Goal: Download file/media

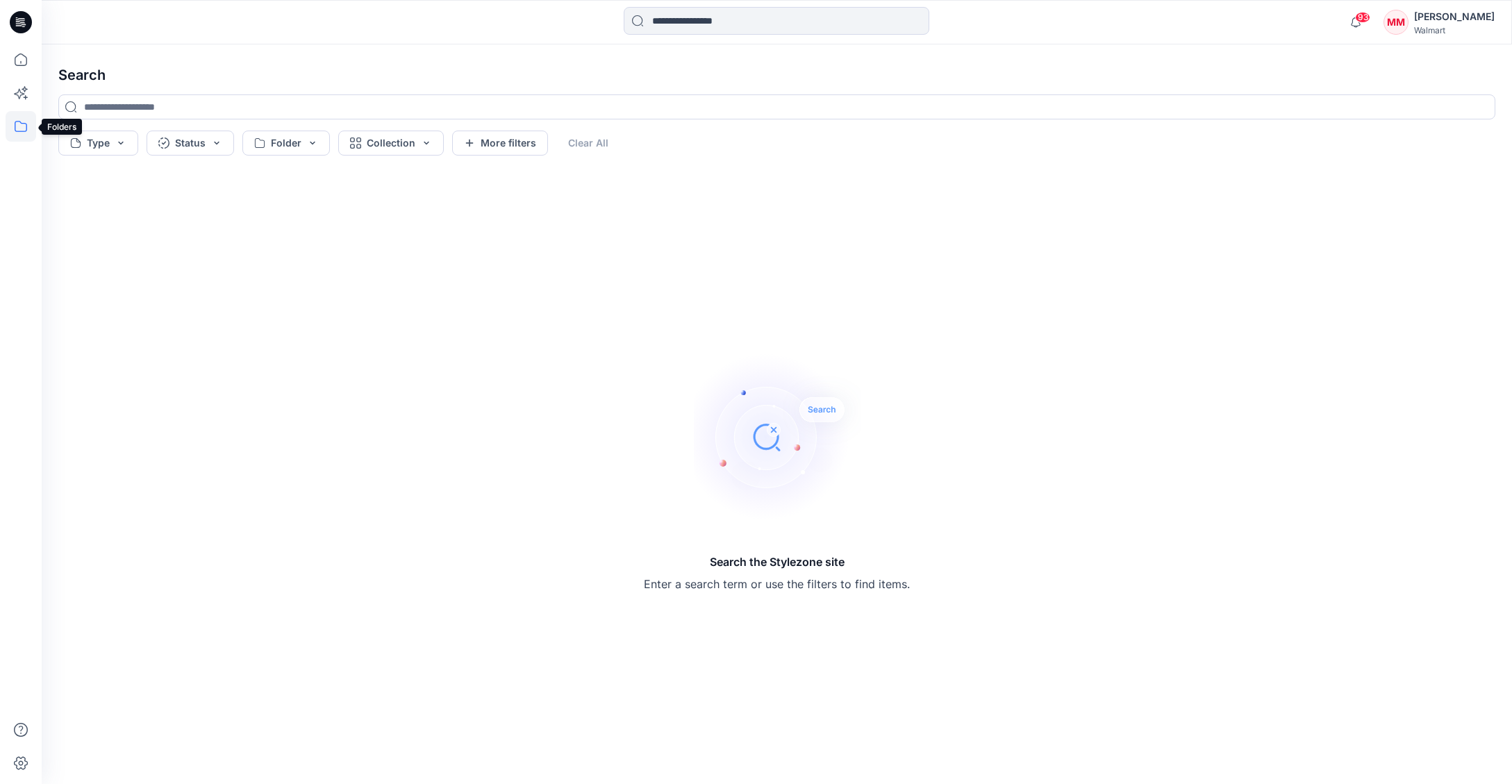
click at [21, 126] on icon at bounding box center [21, 127] width 31 height 31
click at [62, 108] on icon "button" at bounding box center [66, 108] width 11 height 11
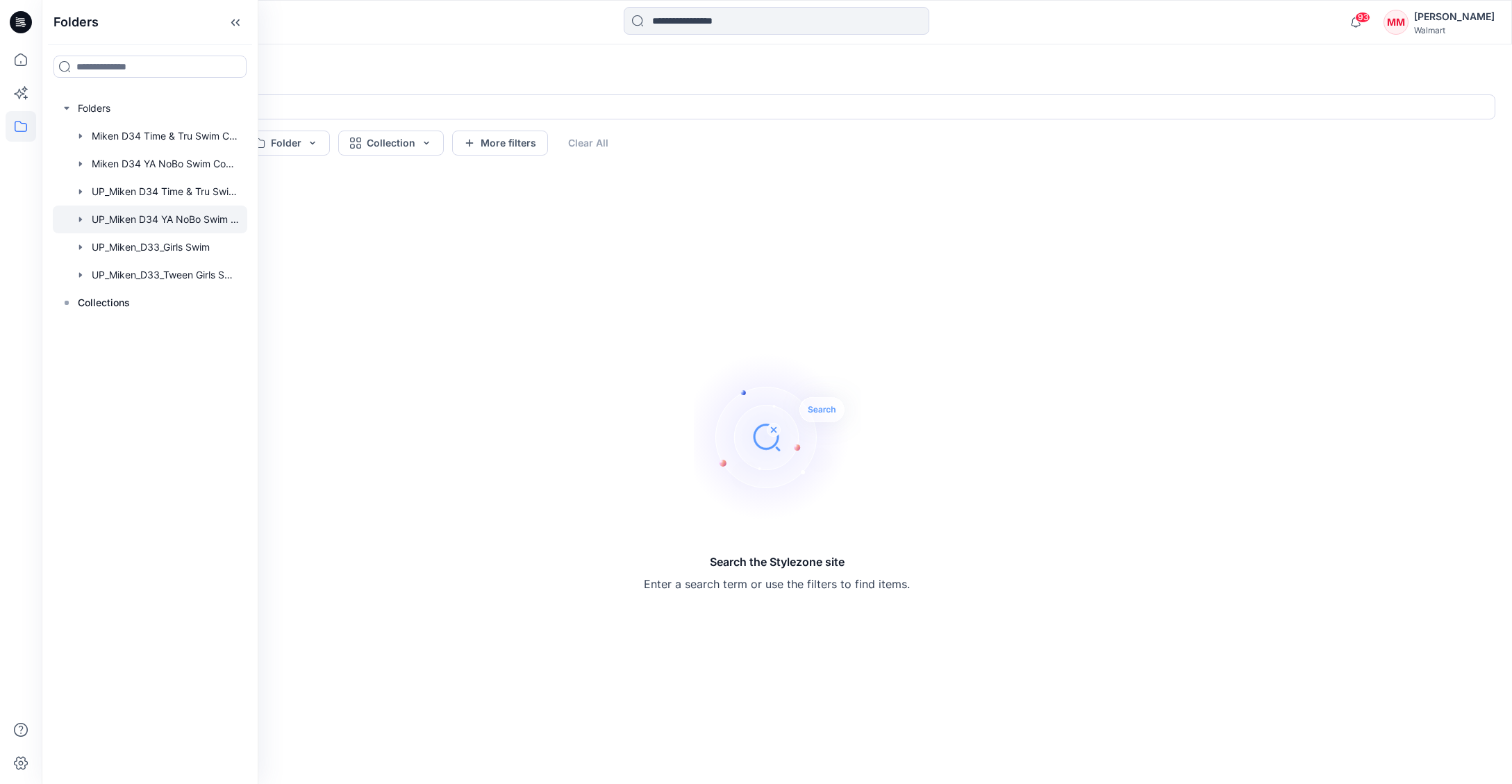
click at [197, 220] on div at bounding box center [150, 219] width 195 height 27
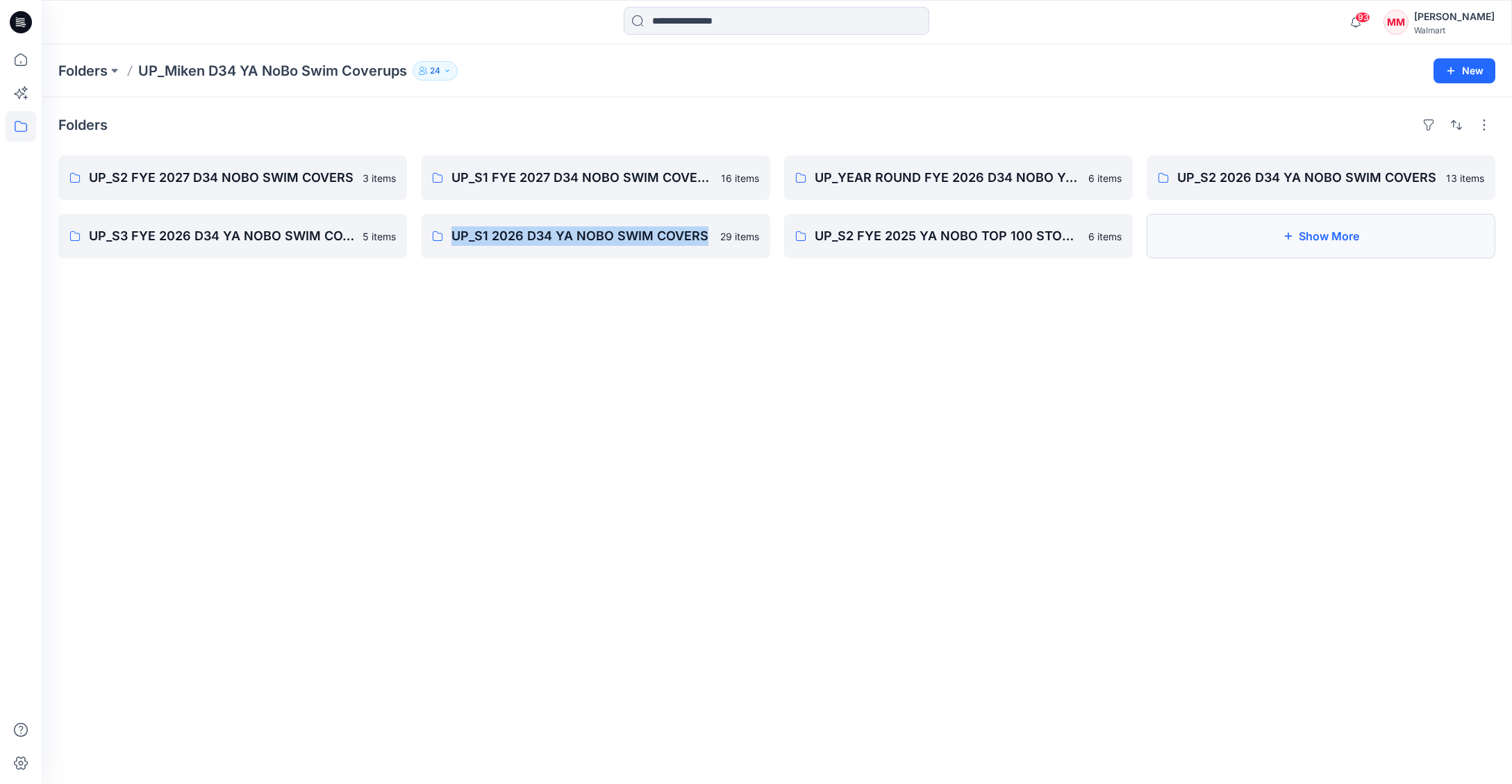
click at [1290, 246] on button "Show More" at bounding box center [1321, 236] width 349 height 45
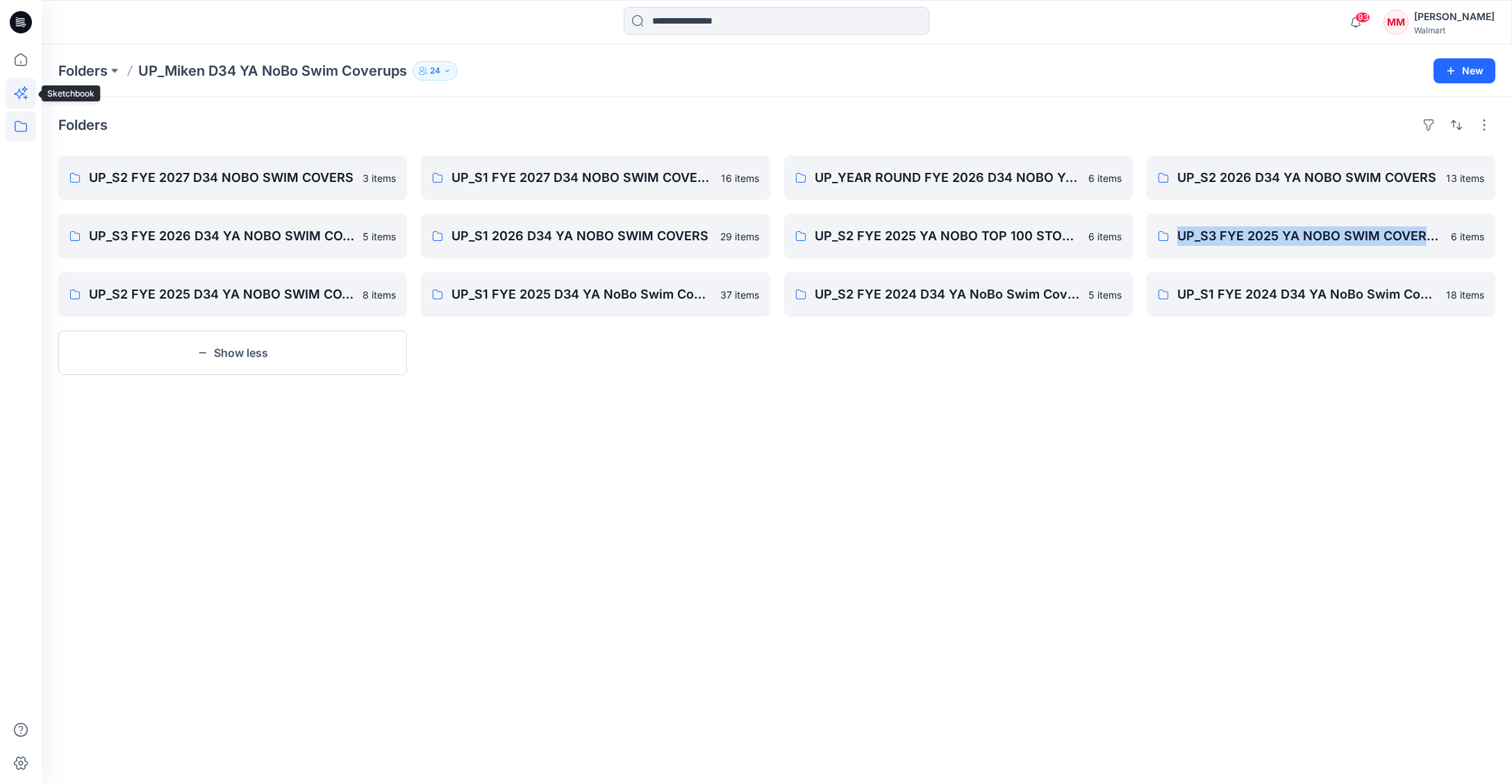
click at [21, 92] on icon at bounding box center [19, 94] width 10 height 10
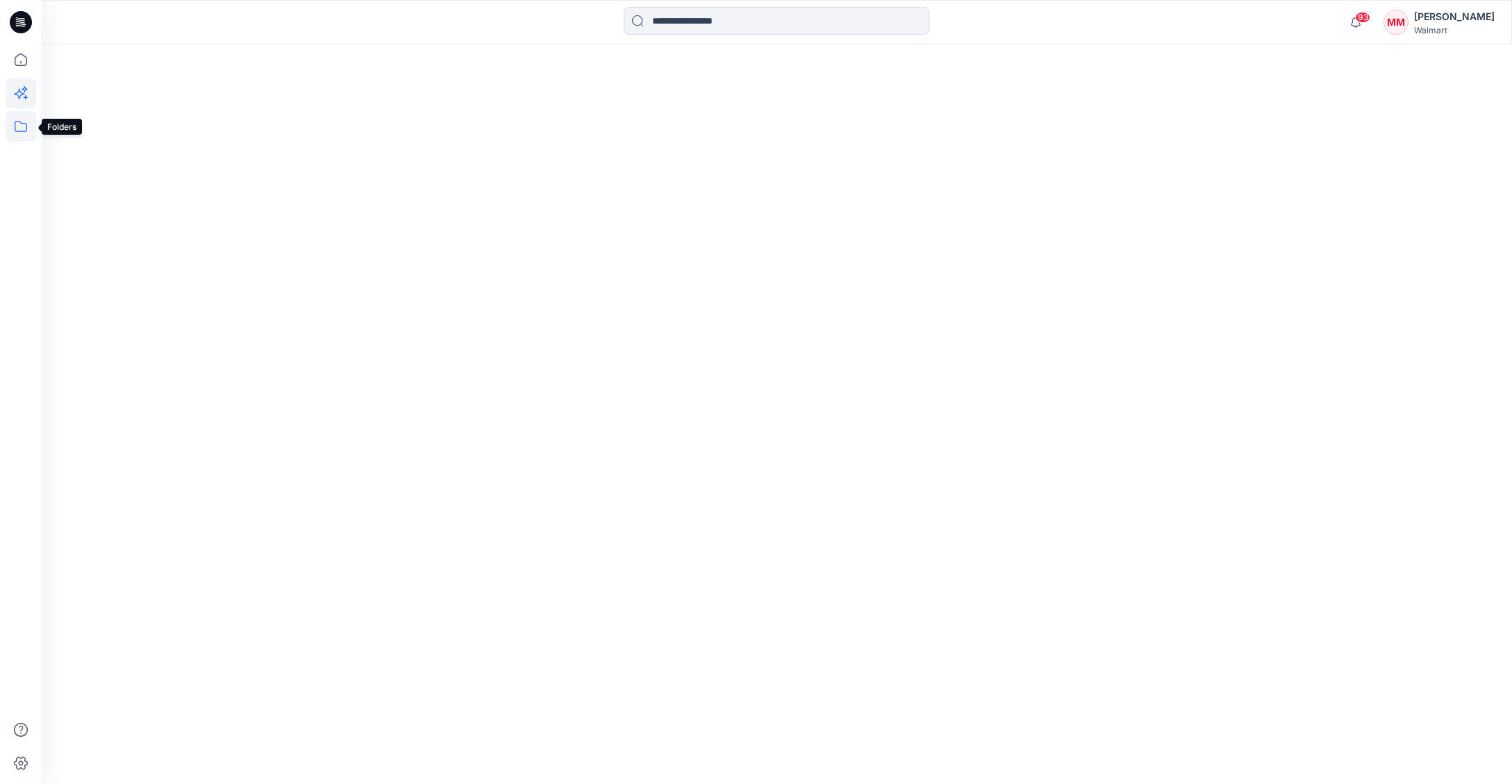
click at [23, 131] on icon at bounding box center [21, 126] width 13 height 11
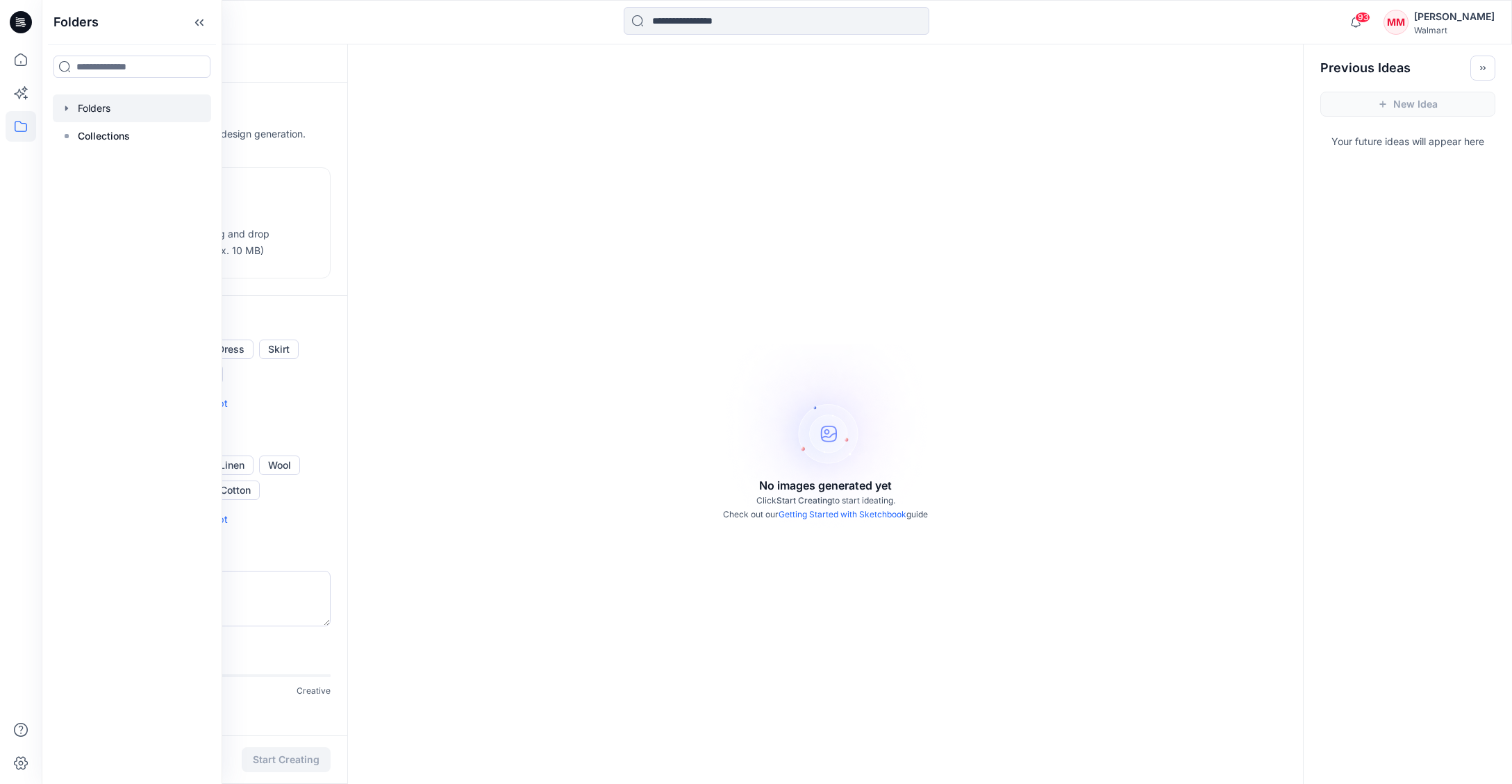
click at [70, 107] on icon "button" at bounding box center [66, 108] width 11 height 11
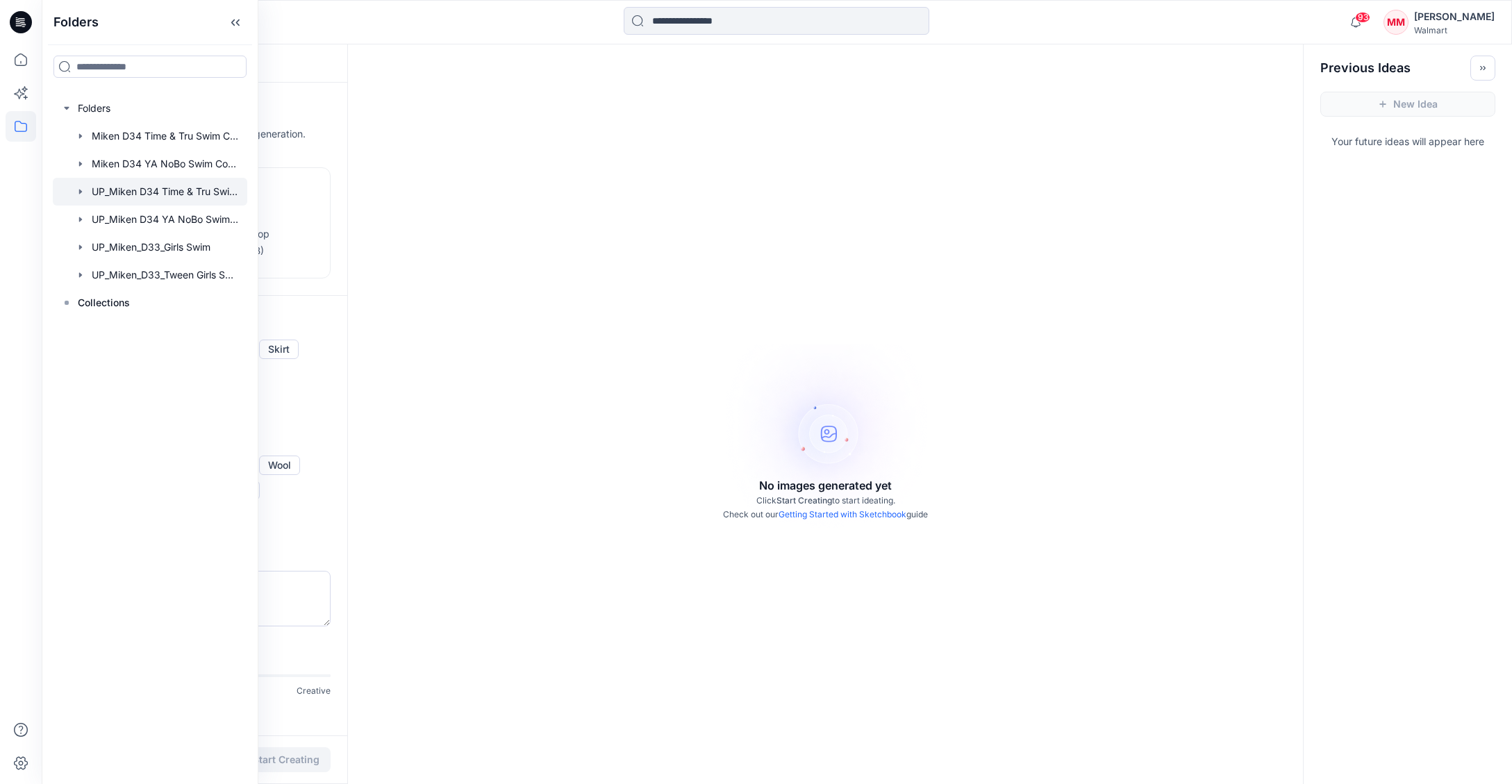
click at [178, 192] on div at bounding box center [150, 191] width 195 height 27
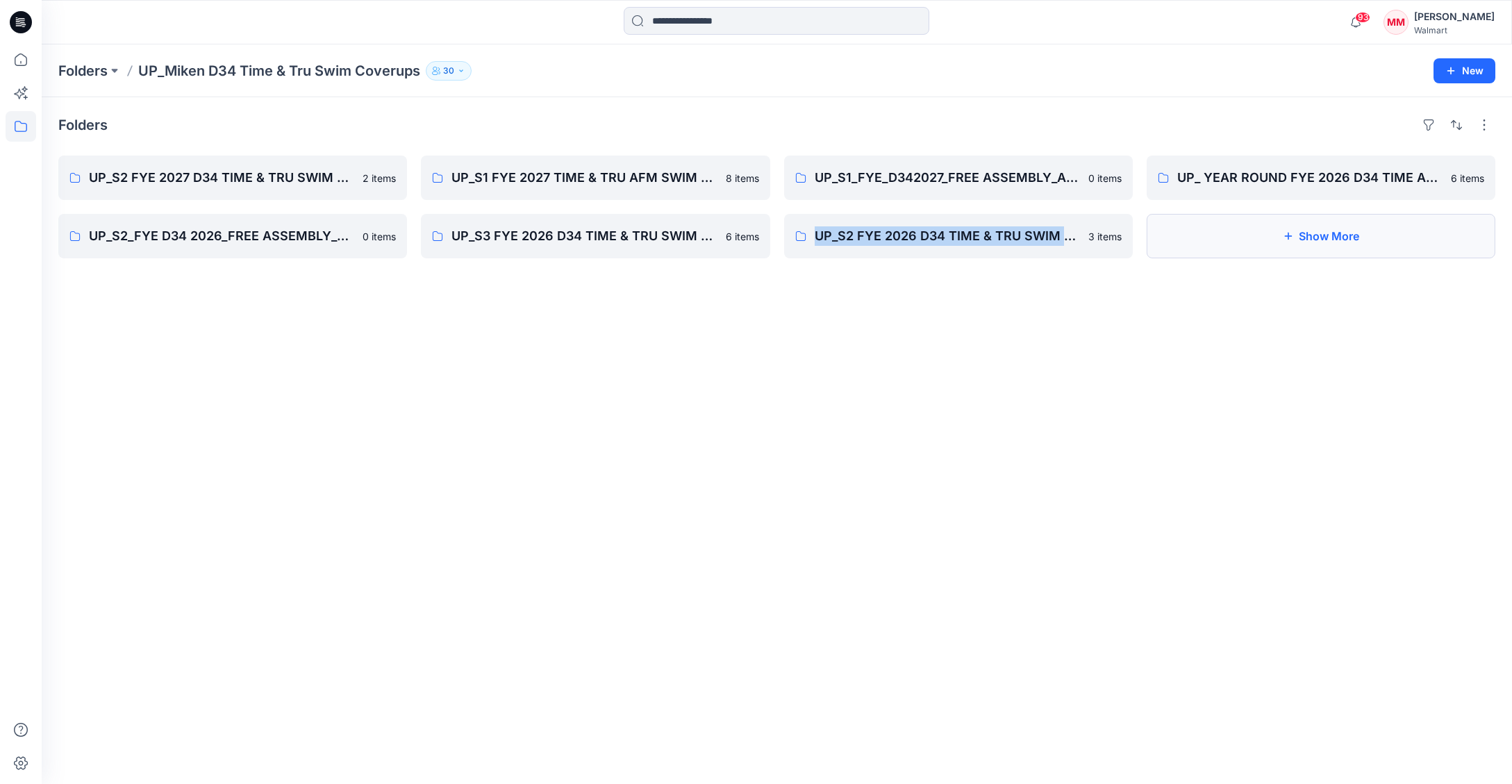
click at [1336, 239] on button "Show More" at bounding box center [1321, 236] width 349 height 45
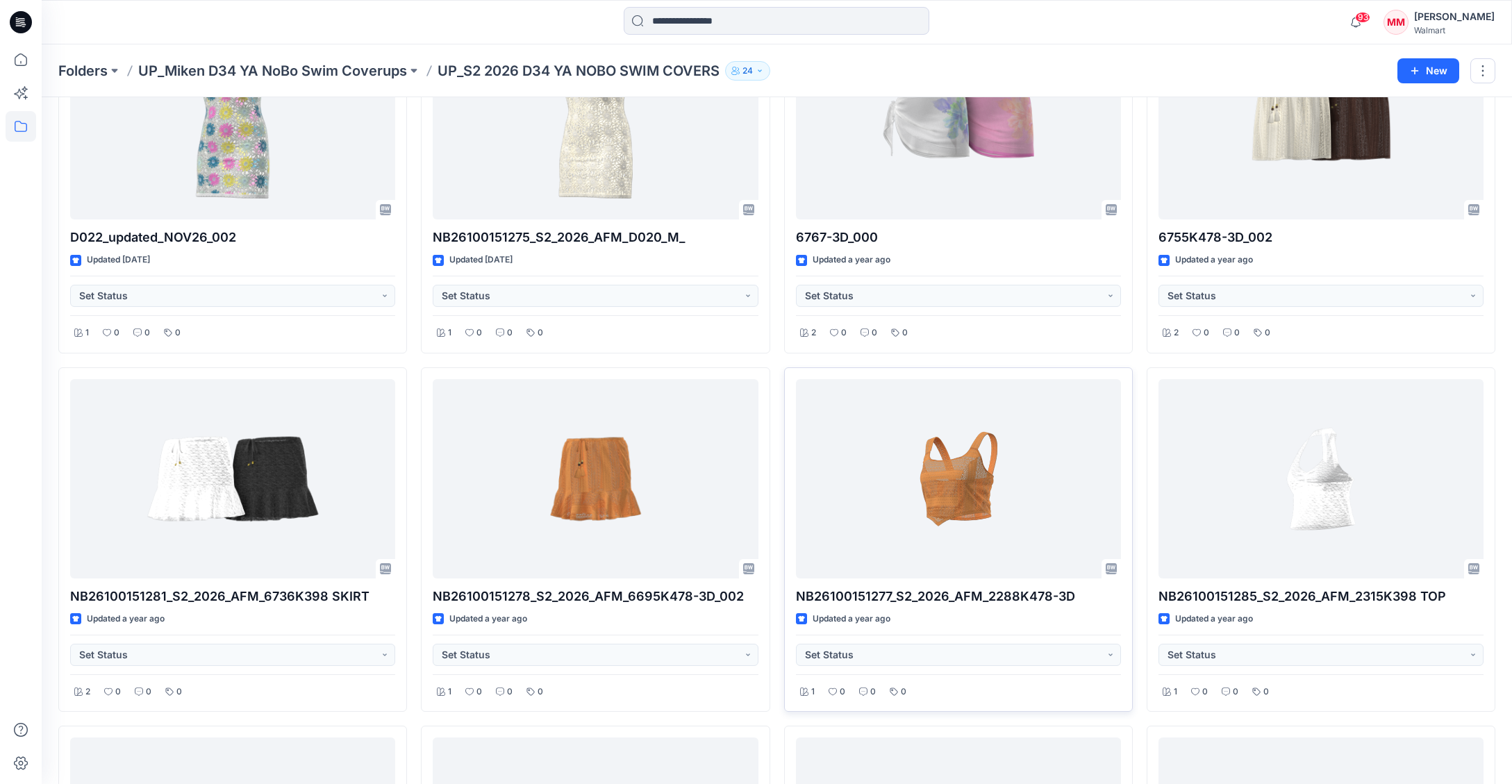
scroll to position [148, 0]
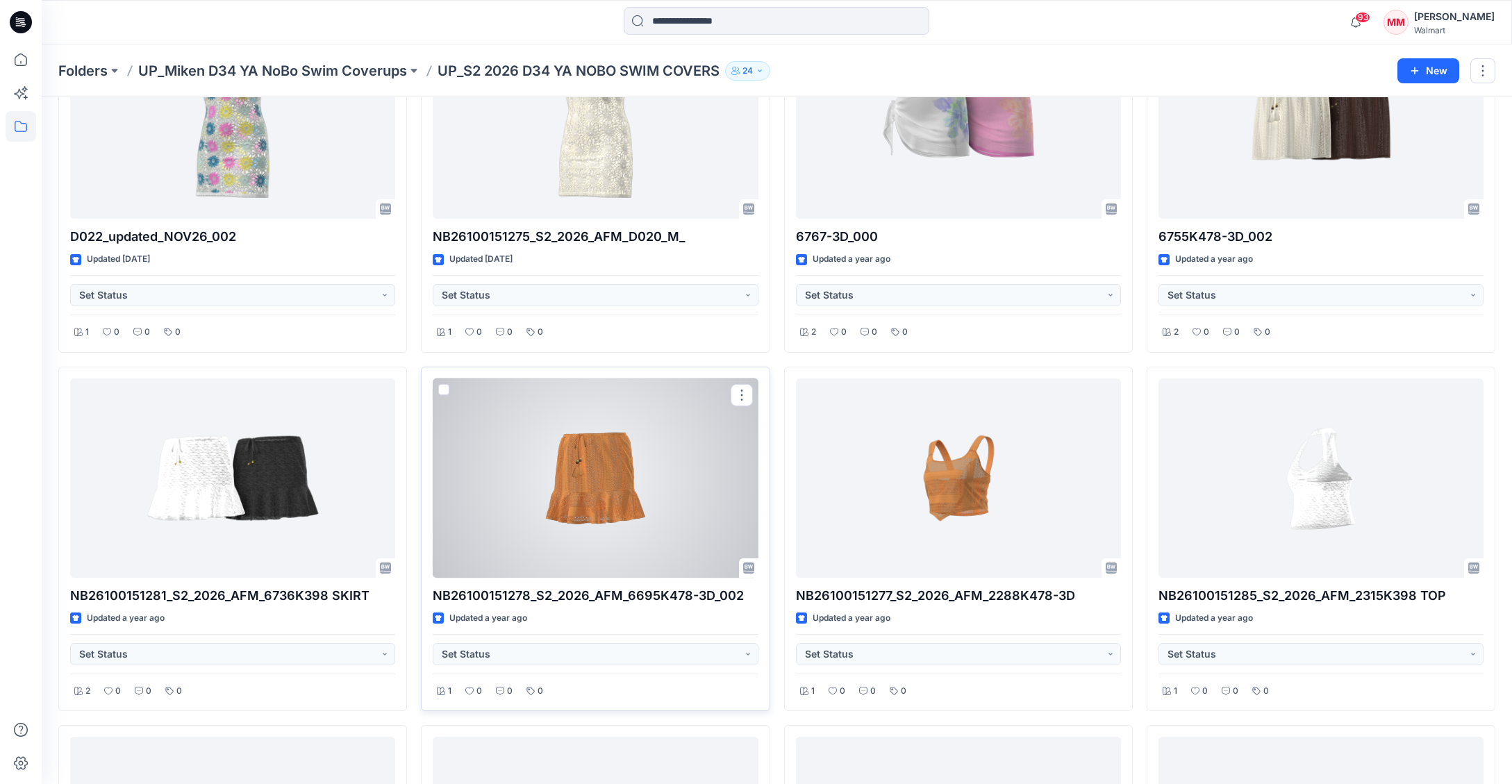
click at [675, 489] on div at bounding box center [595, 478] width 325 height 200
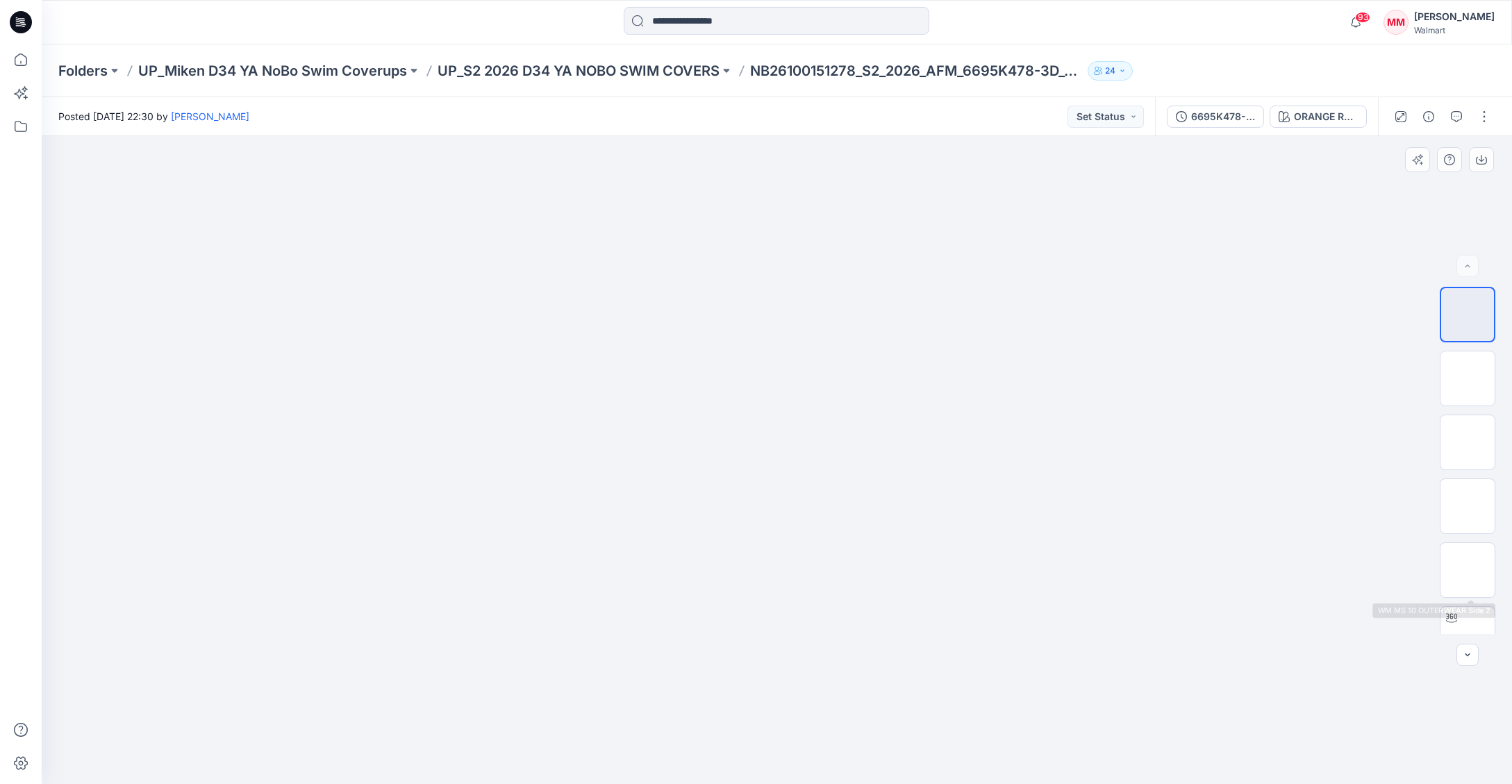
click at [1478, 602] on div "BW" at bounding box center [1467, 460] width 56 height 347
click at [1467, 634] on img at bounding box center [1467, 634] width 0 height 0
click at [1233, 117] on div "6695K478-3D_002" at bounding box center [1223, 117] width 64 height 15
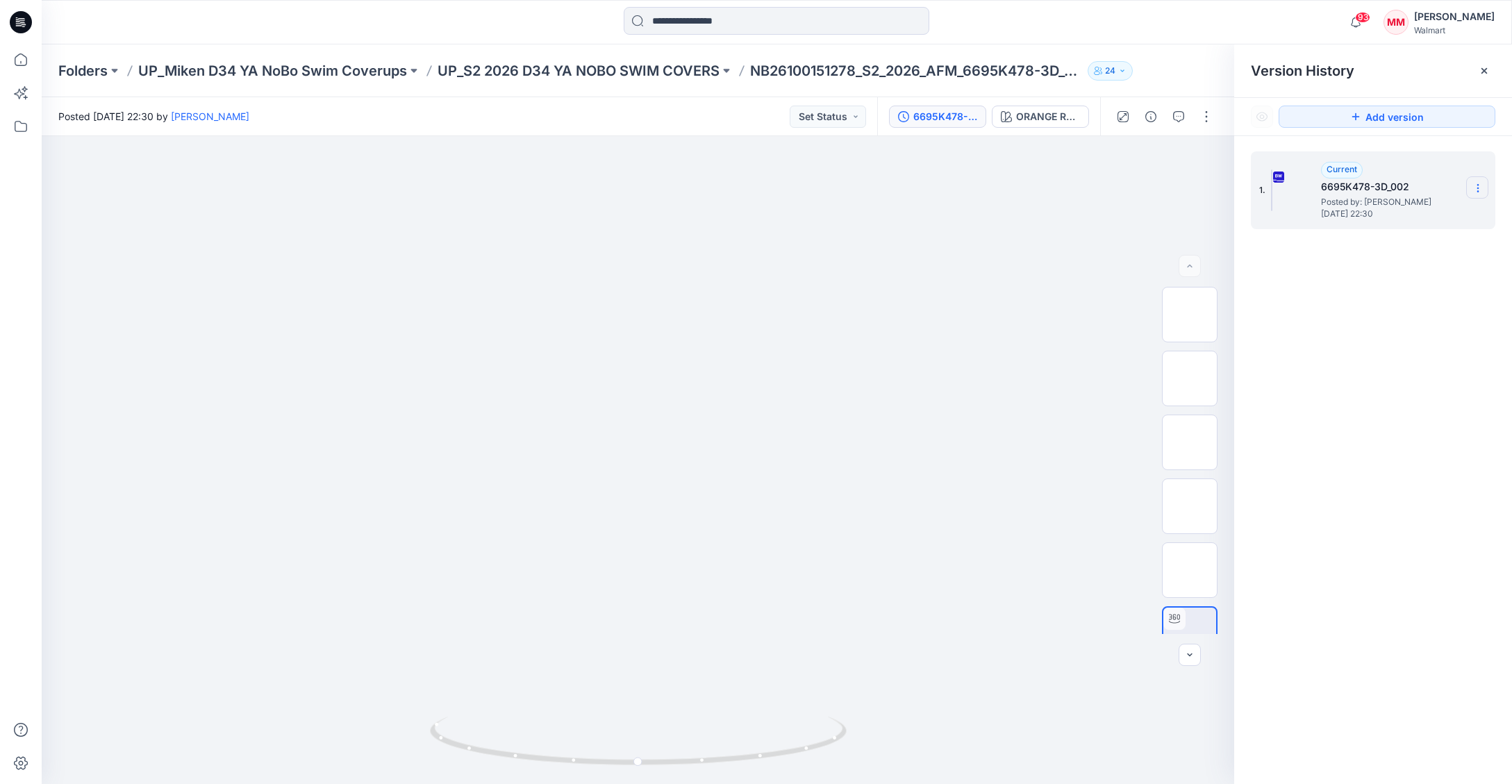
click at [1467, 183] on section at bounding box center [1478, 188] width 22 height 22
click at [1433, 216] on span "Download Source BW File" at bounding box center [1407, 214] width 116 height 16
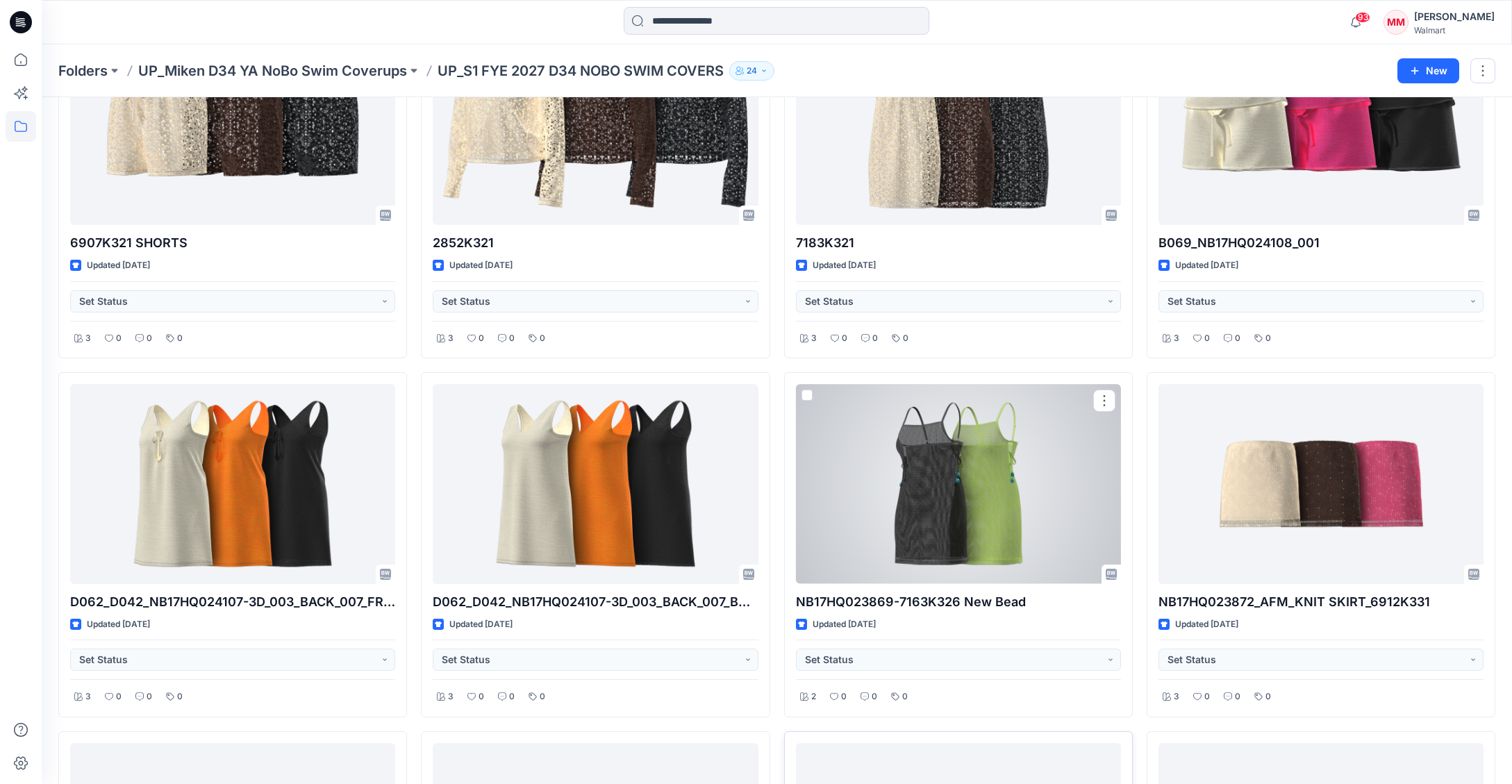
scroll to position [809, 0]
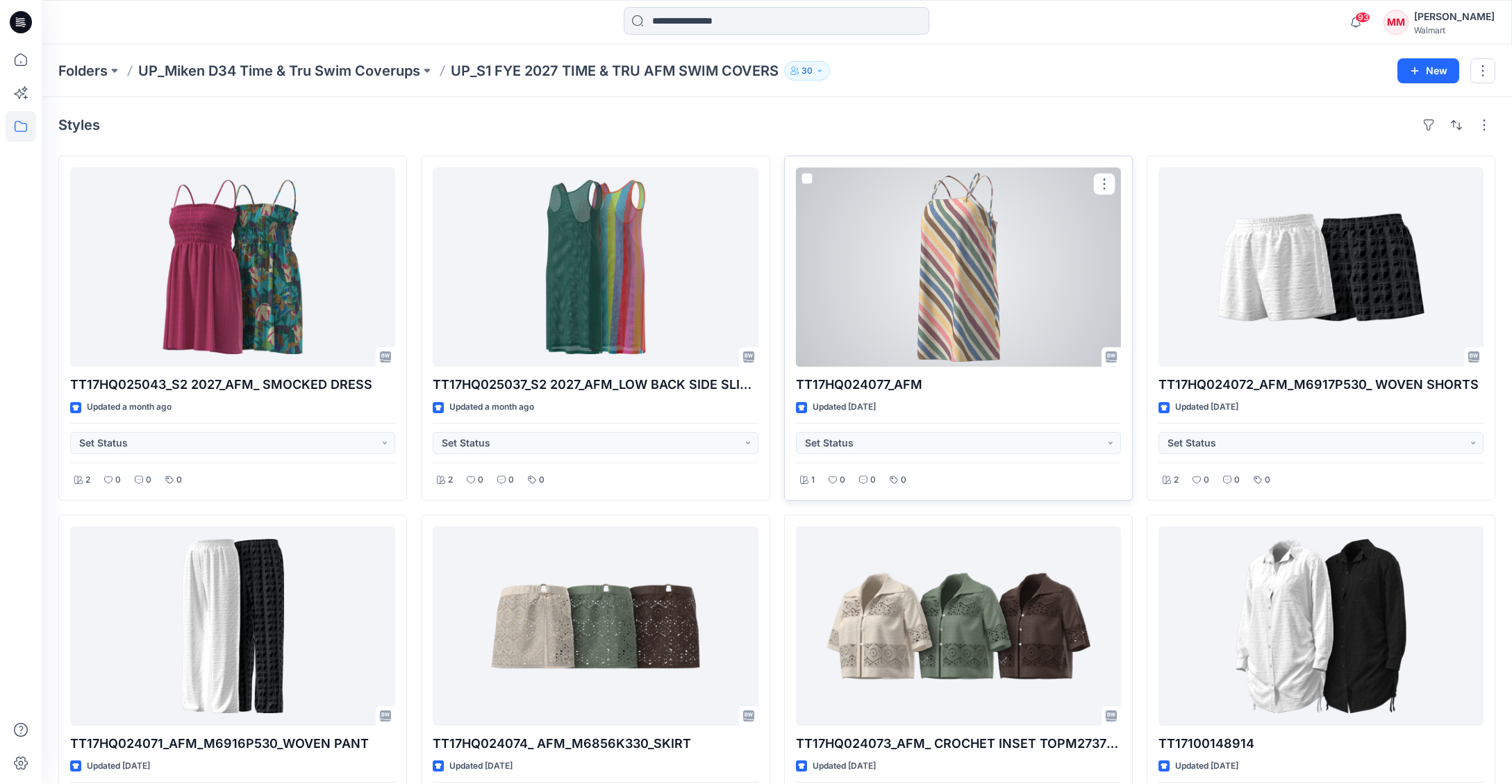
scroll to position [92, 0]
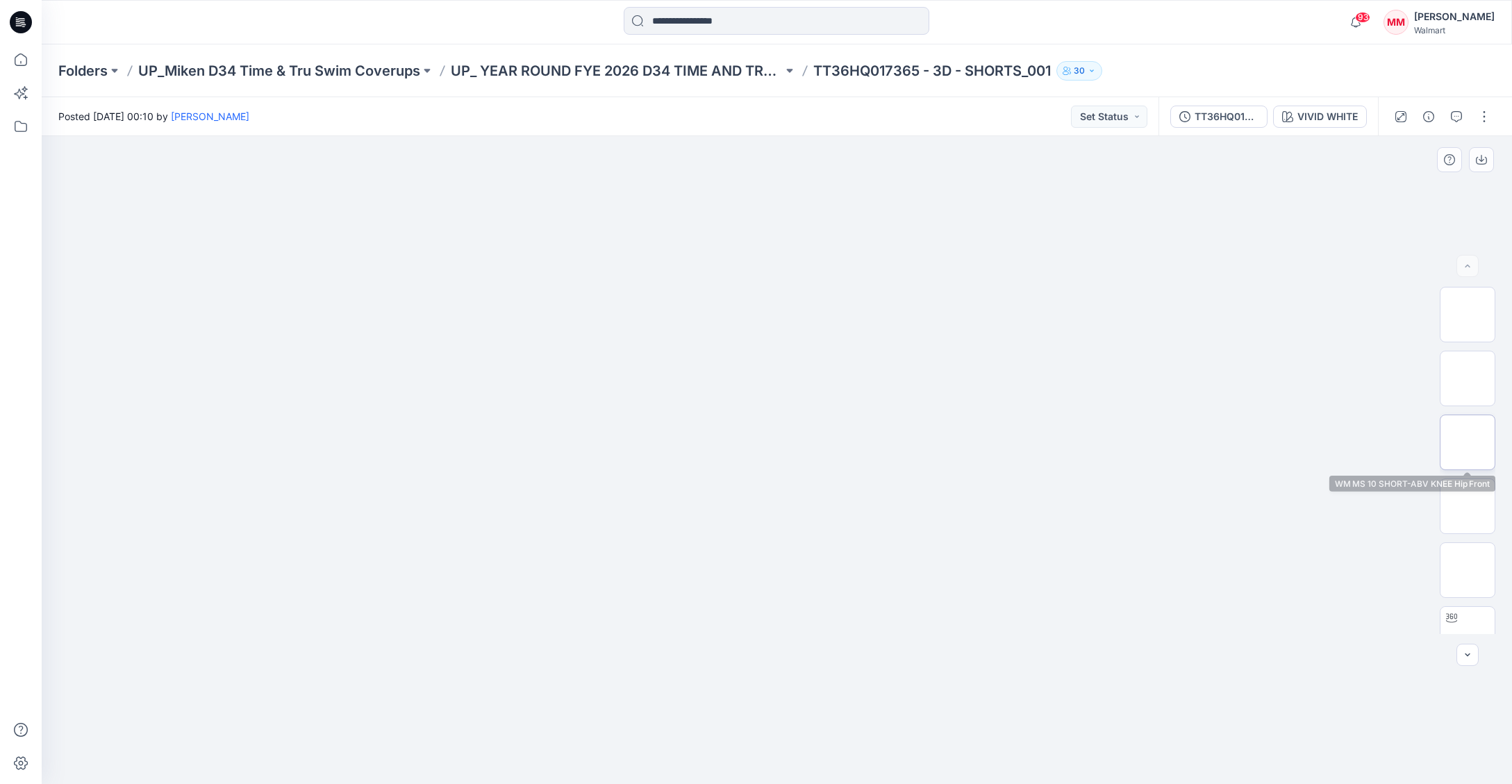
click at [1467, 442] on img at bounding box center [1467, 442] width 0 height 0
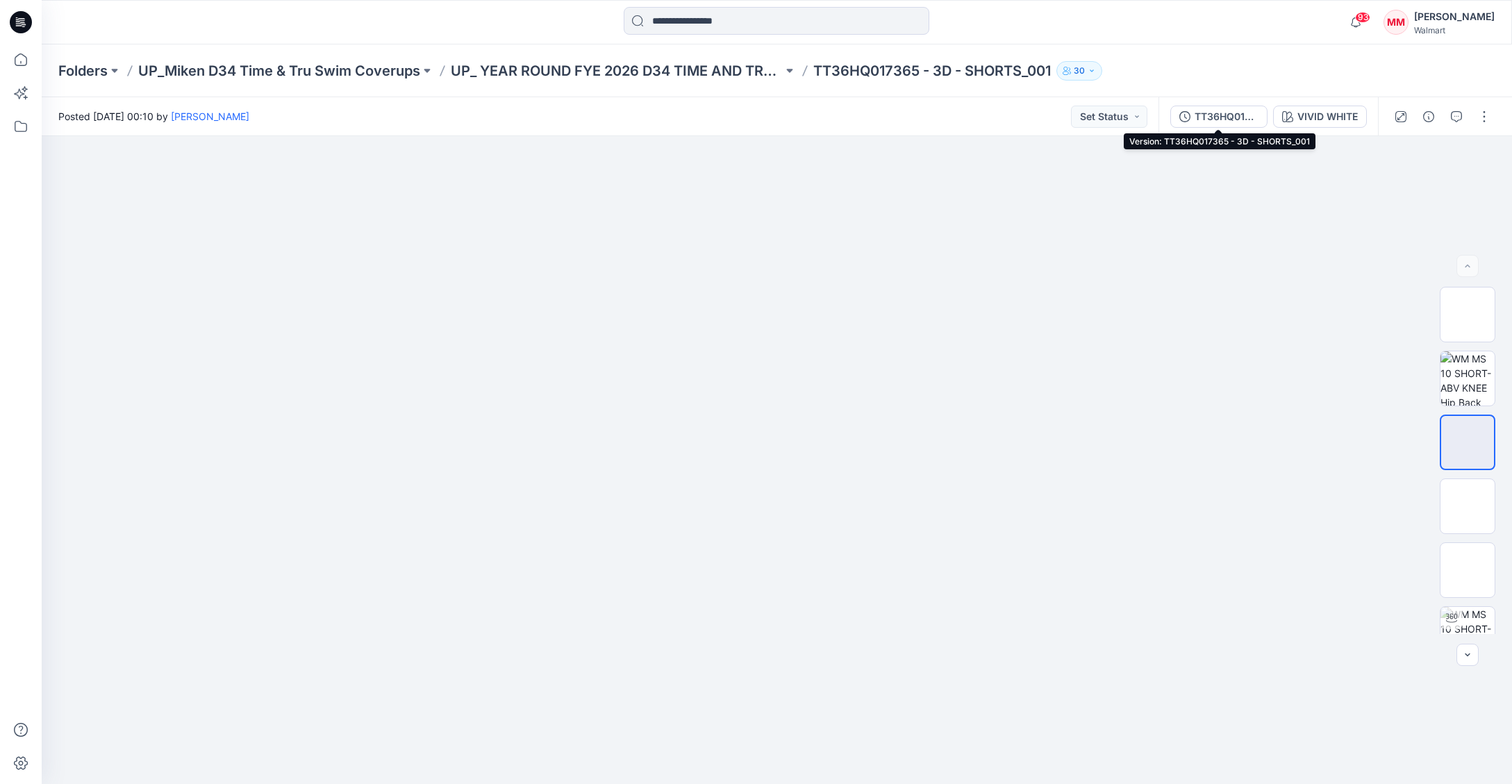
click at [1242, 113] on div "TT36HQ017365 - 3D - SHORTS_001" at bounding box center [1227, 117] width 64 height 15
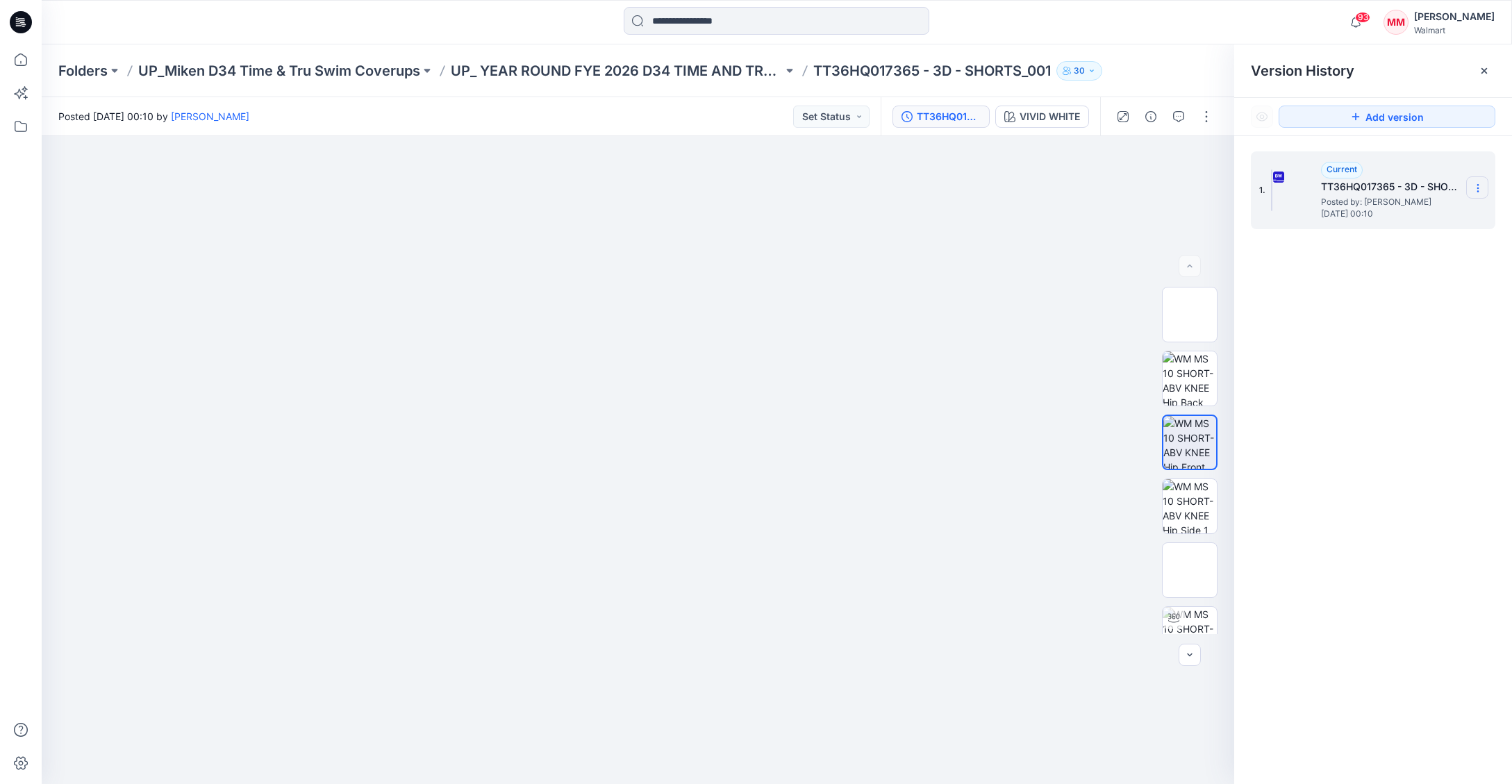
click at [1479, 187] on icon at bounding box center [1478, 188] width 11 height 11
click at [1445, 216] on span "Download Source BW File" at bounding box center [1407, 214] width 116 height 16
click at [1225, 19] on div "93 Notifications Your style 6933-S2-3D_003 has been updated with 6933-S2-3D_003…" at bounding box center [777, 22] width 1470 height 31
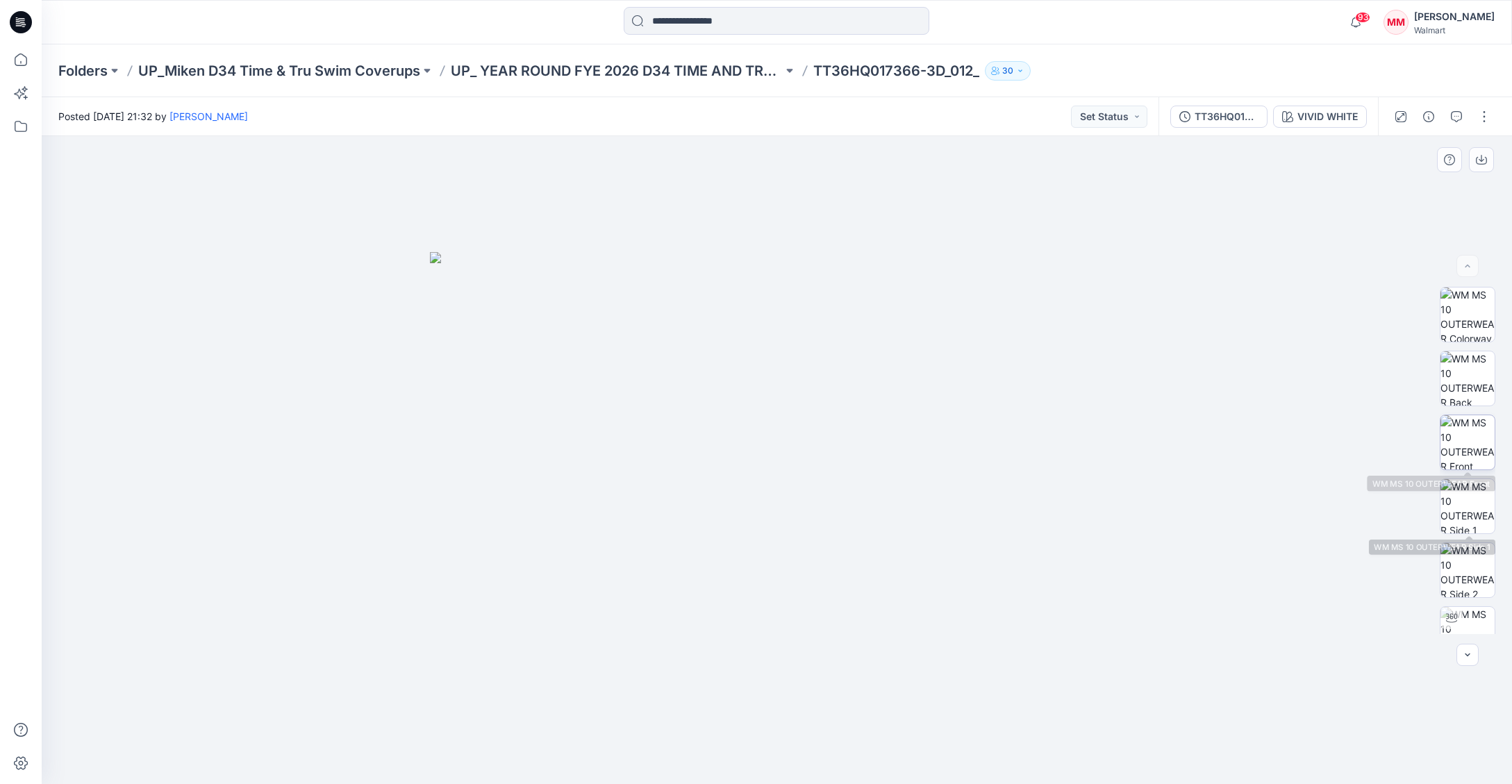
click at [1468, 441] on img at bounding box center [1467, 442] width 54 height 54
drag, startPoint x: 1474, startPoint y: 566, endPoint x: 1488, endPoint y: 577, distance: 17.8
click at [1478, 569] on img at bounding box center [1467, 570] width 54 height 54
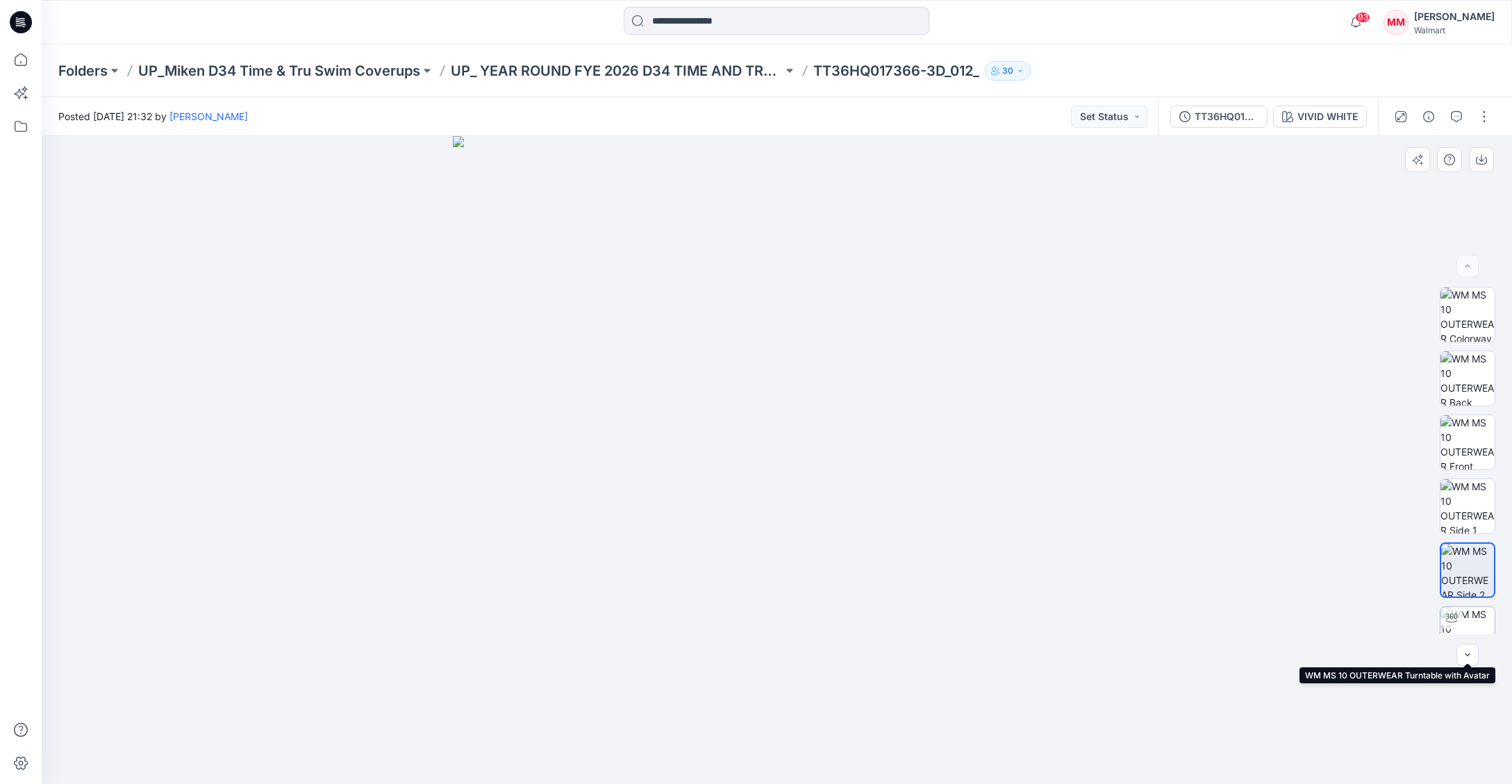
click at [1471, 613] on img at bounding box center [1467, 633] width 54 height 54
